Goal: Navigation & Orientation: Find specific page/section

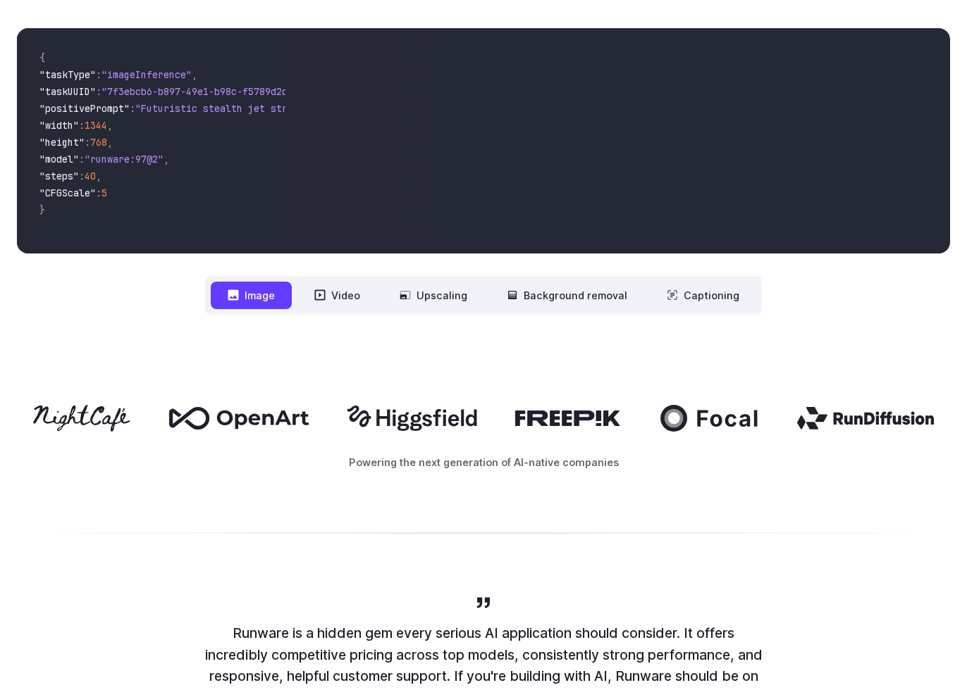
scroll to position [525, 0]
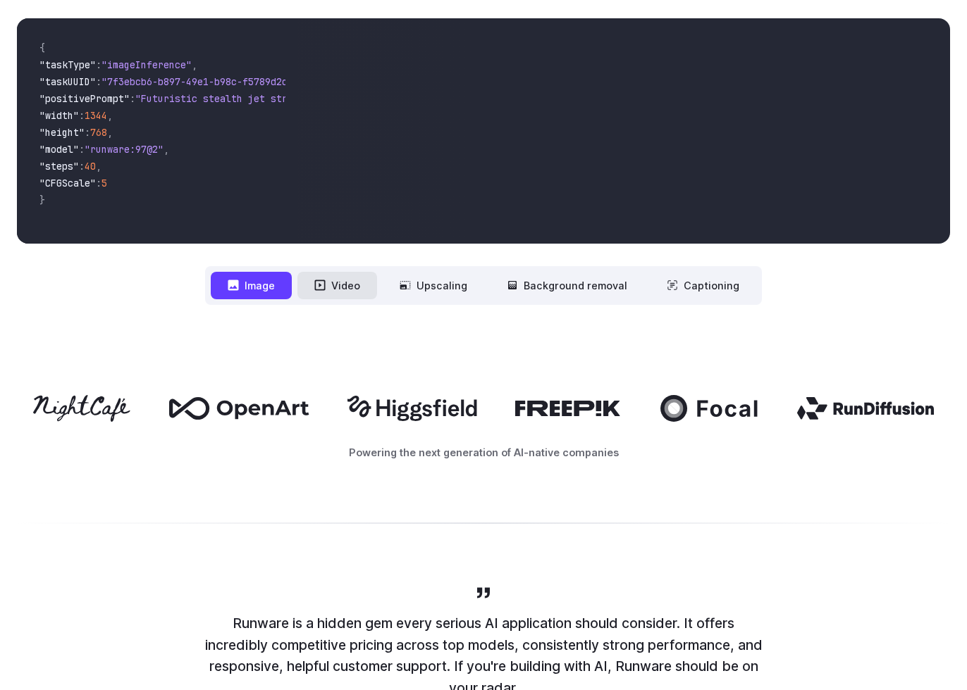
click at [353, 281] on button "Video" at bounding box center [337, 285] width 80 height 27
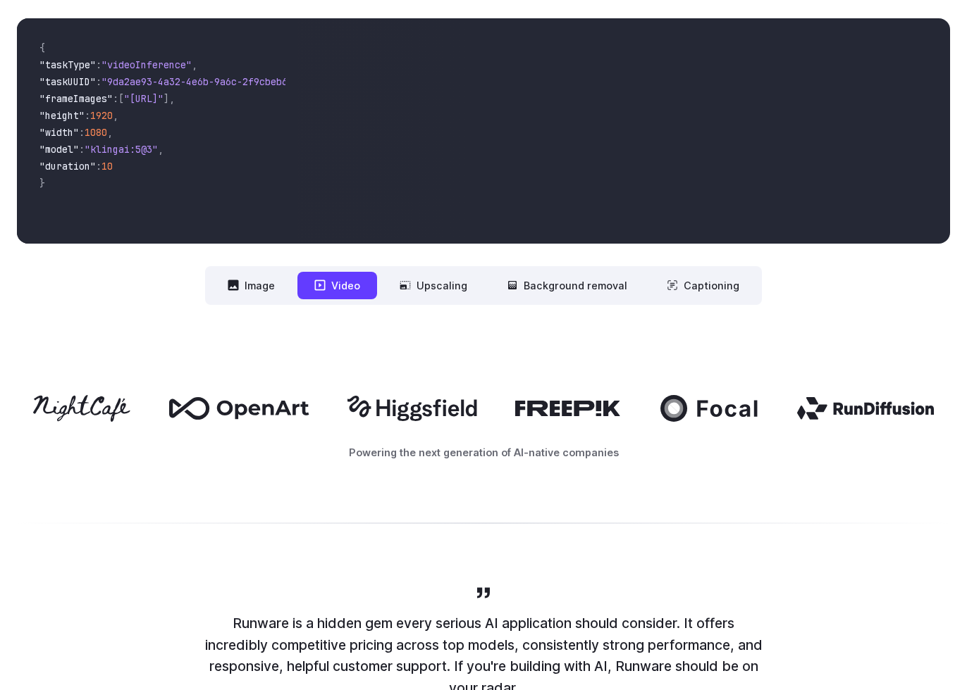
click at [489, 291] on nav "**********" at bounding box center [483, 285] width 557 height 39
click at [473, 285] on button "Upscaling" at bounding box center [433, 285] width 101 height 27
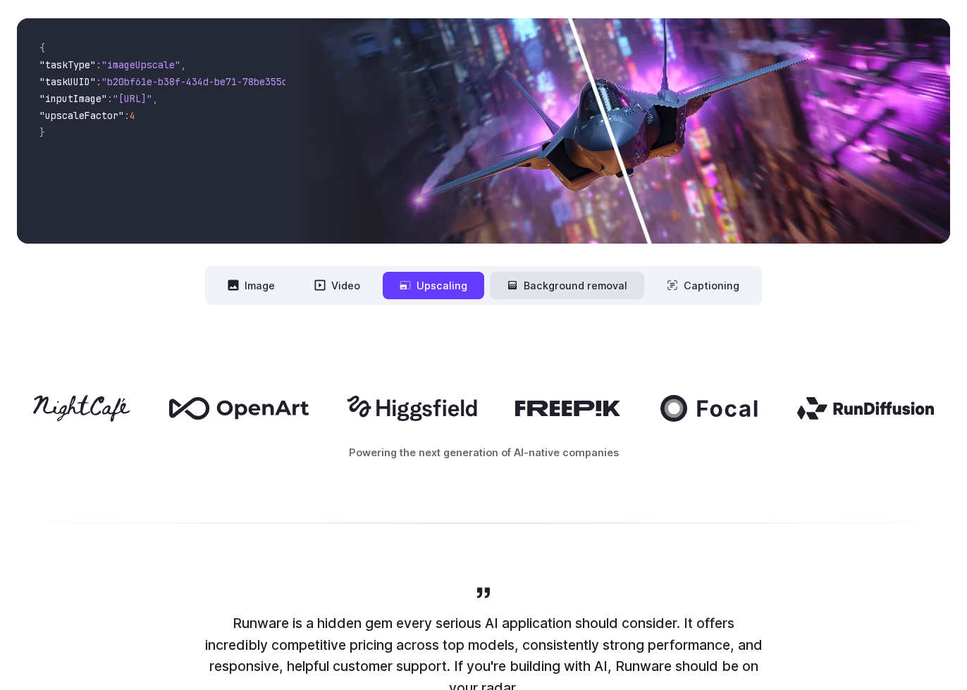
click at [565, 289] on button "Background removal" at bounding box center [567, 285] width 154 height 27
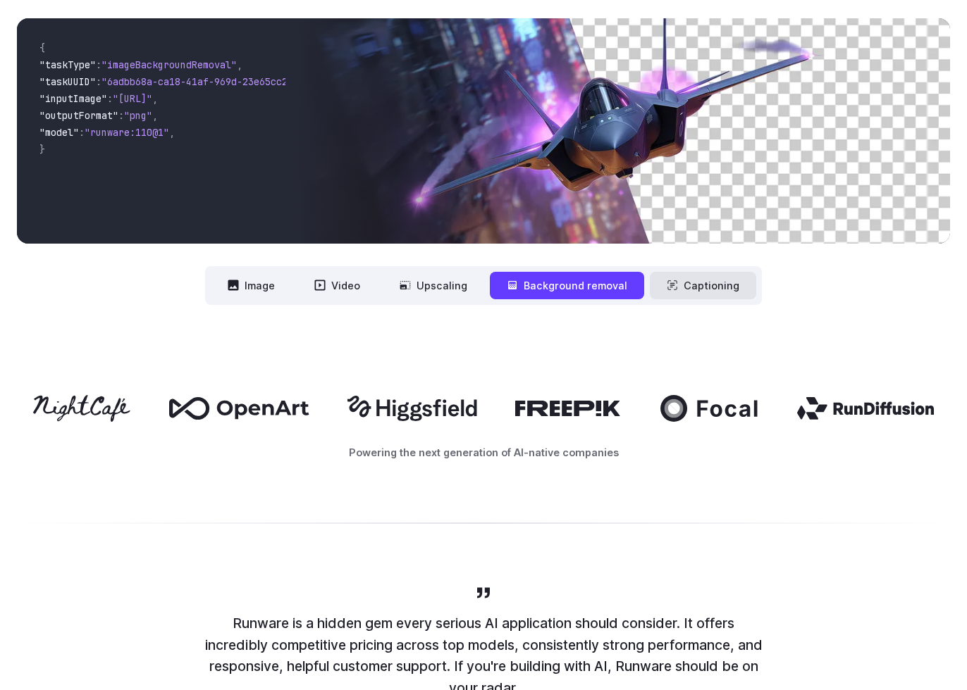
click at [733, 278] on button "Captioning" at bounding box center [703, 285] width 106 height 27
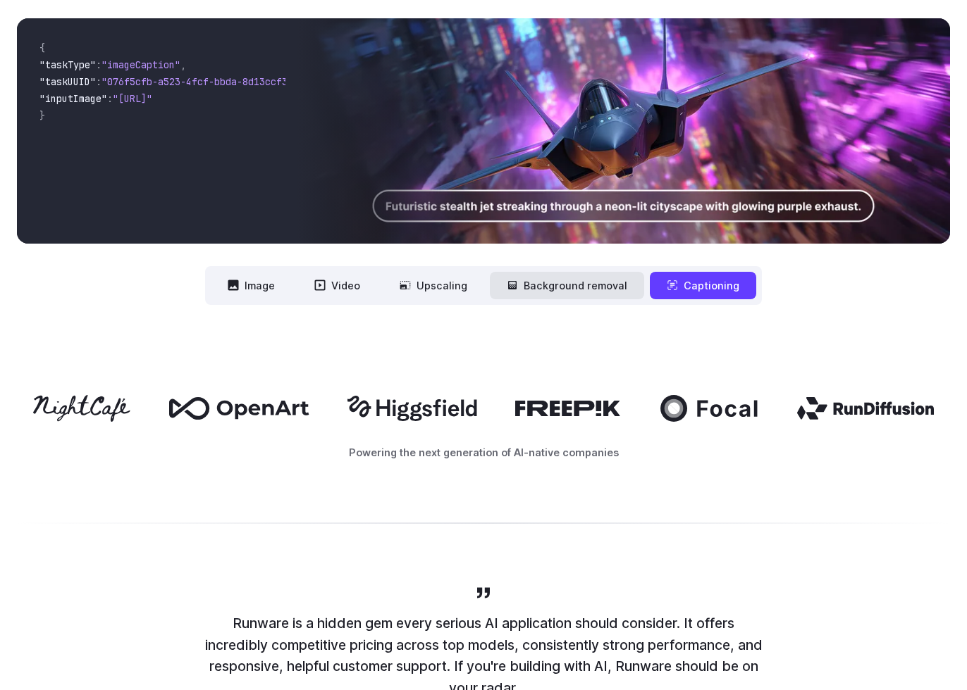
click at [604, 287] on button "Background removal" at bounding box center [567, 285] width 154 height 27
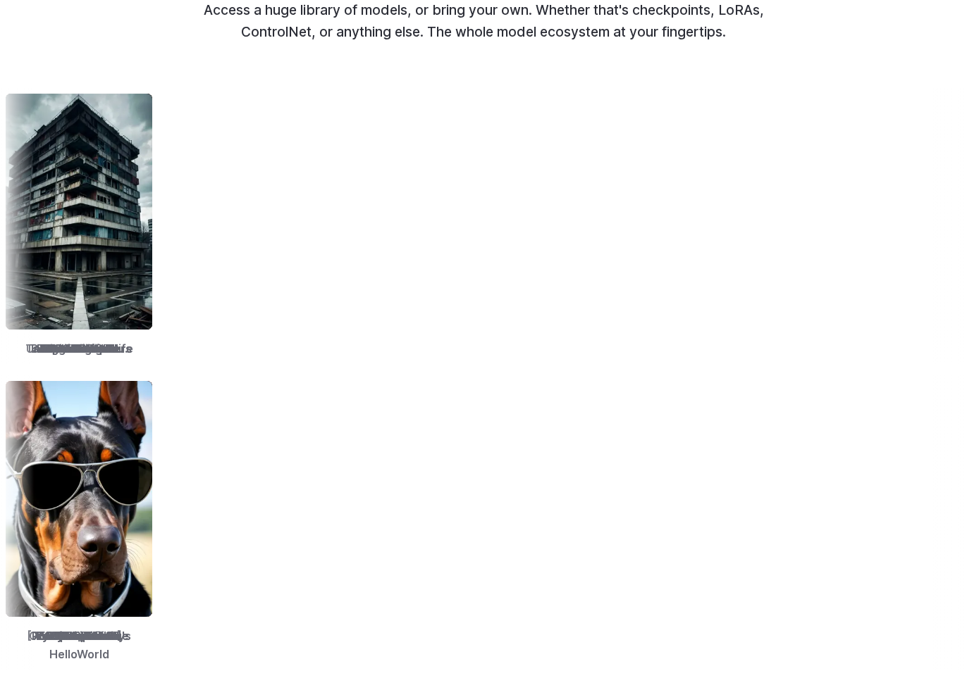
scroll to position [1982, 0]
